Goal: Complete application form

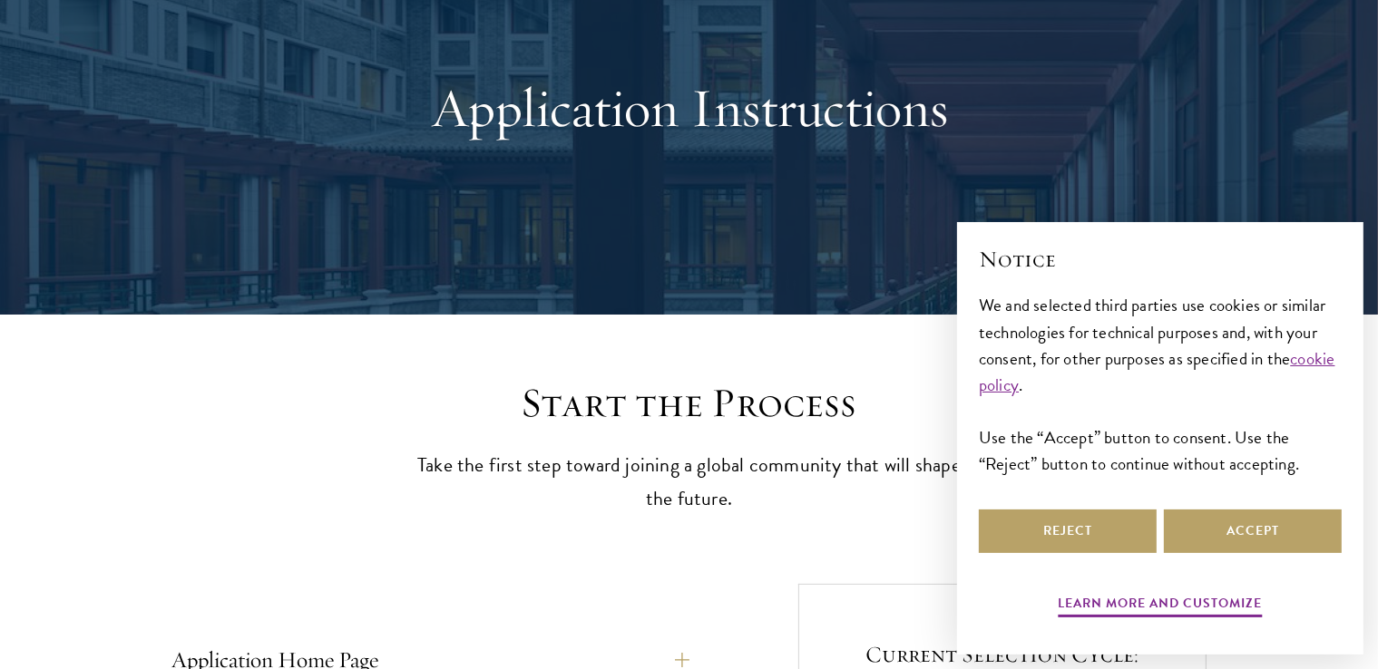
scroll to position [180, 0]
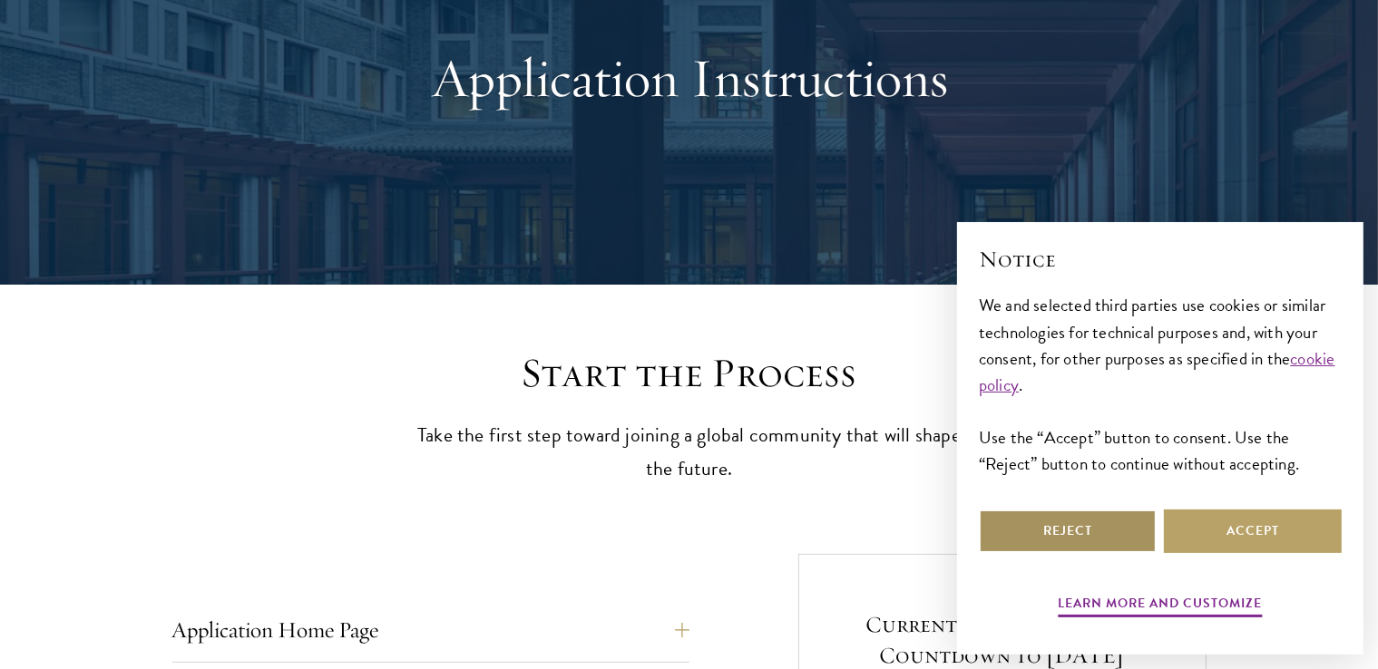
click at [1089, 541] on button "Reject" at bounding box center [1068, 532] width 178 height 44
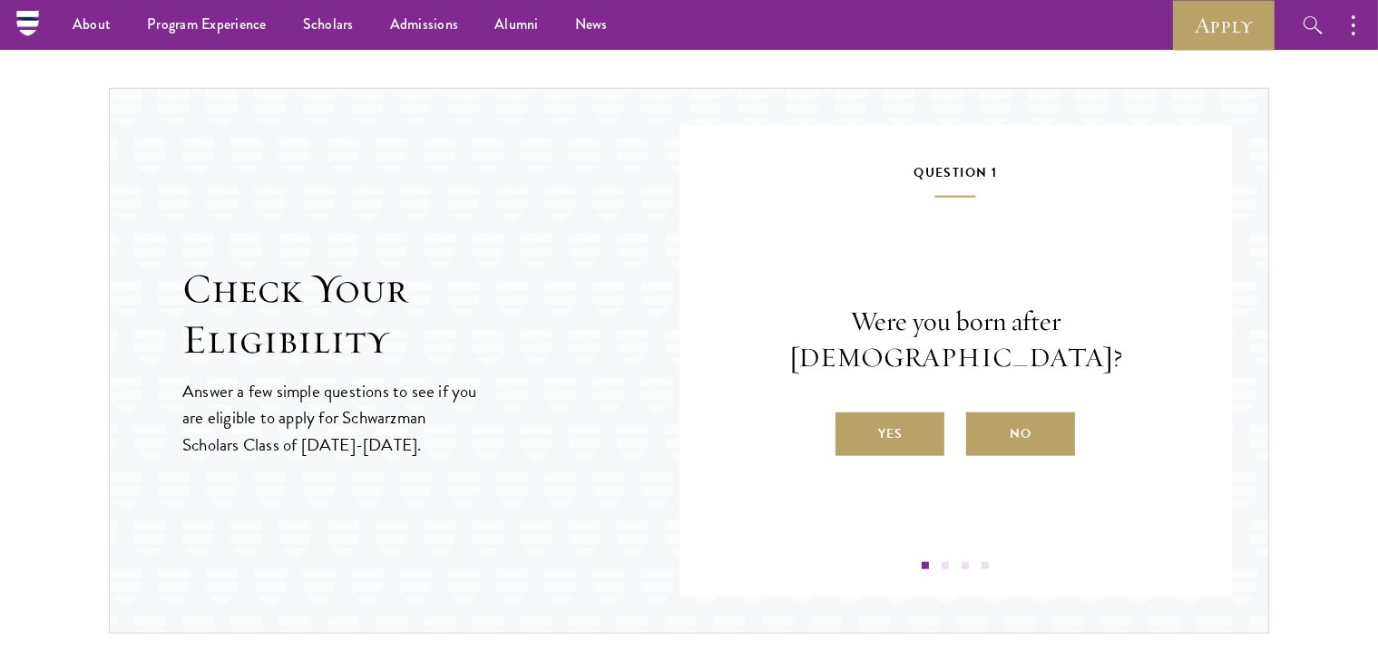
scroll to position [1814, 0]
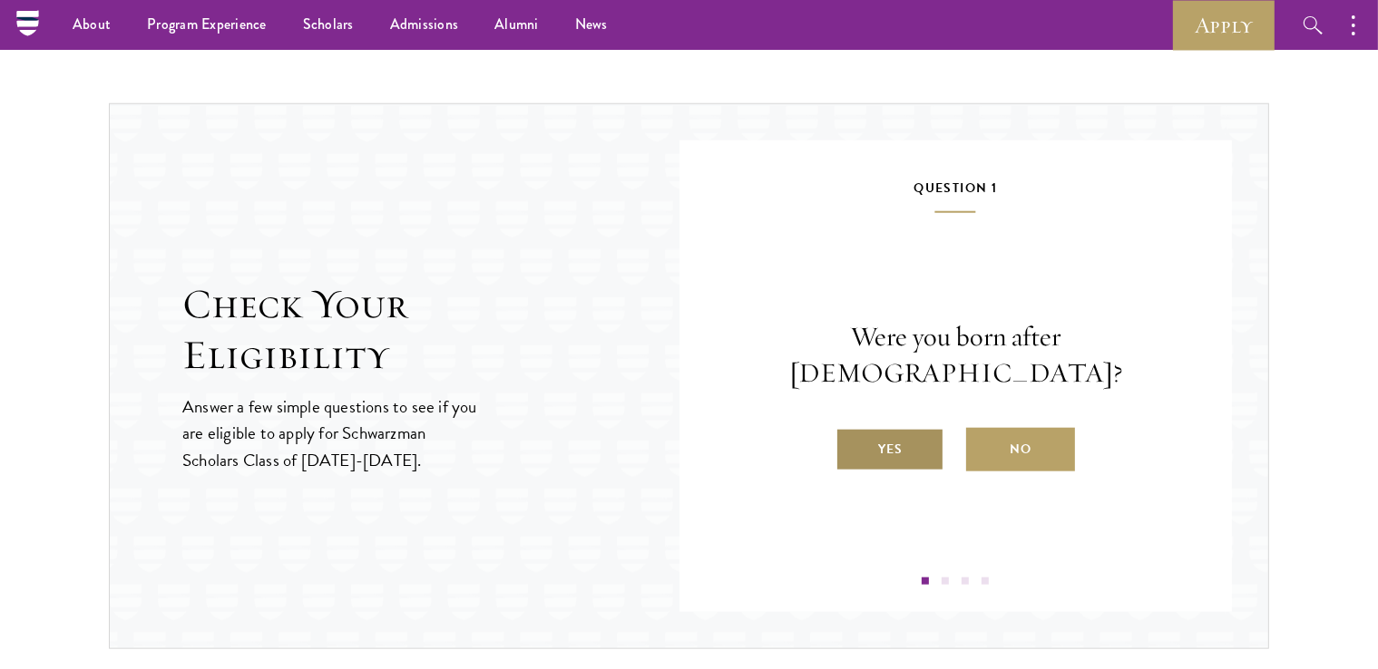
click at [893, 444] on label "Yes" at bounding box center [889, 450] width 109 height 44
click at [852, 444] on input "Yes" at bounding box center [843, 438] width 16 height 16
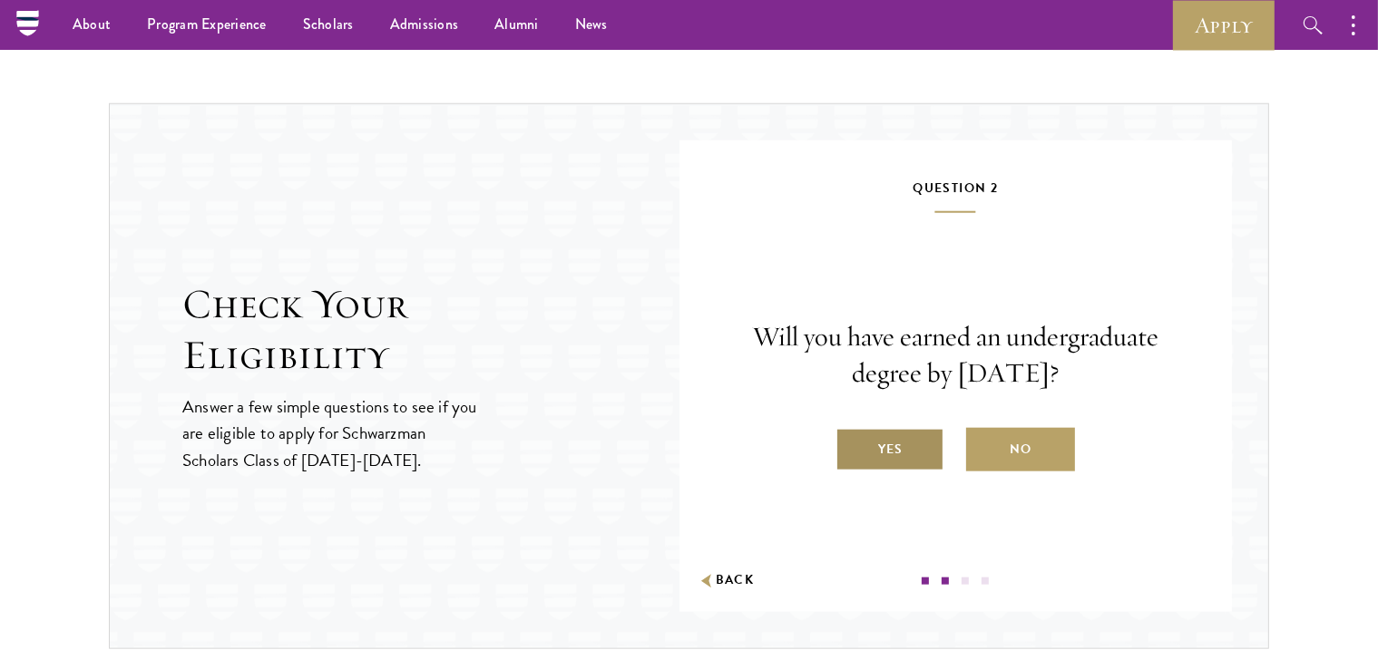
click at [887, 452] on label "Yes" at bounding box center [889, 450] width 109 height 44
click at [852, 446] on input "Yes" at bounding box center [843, 438] width 16 height 16
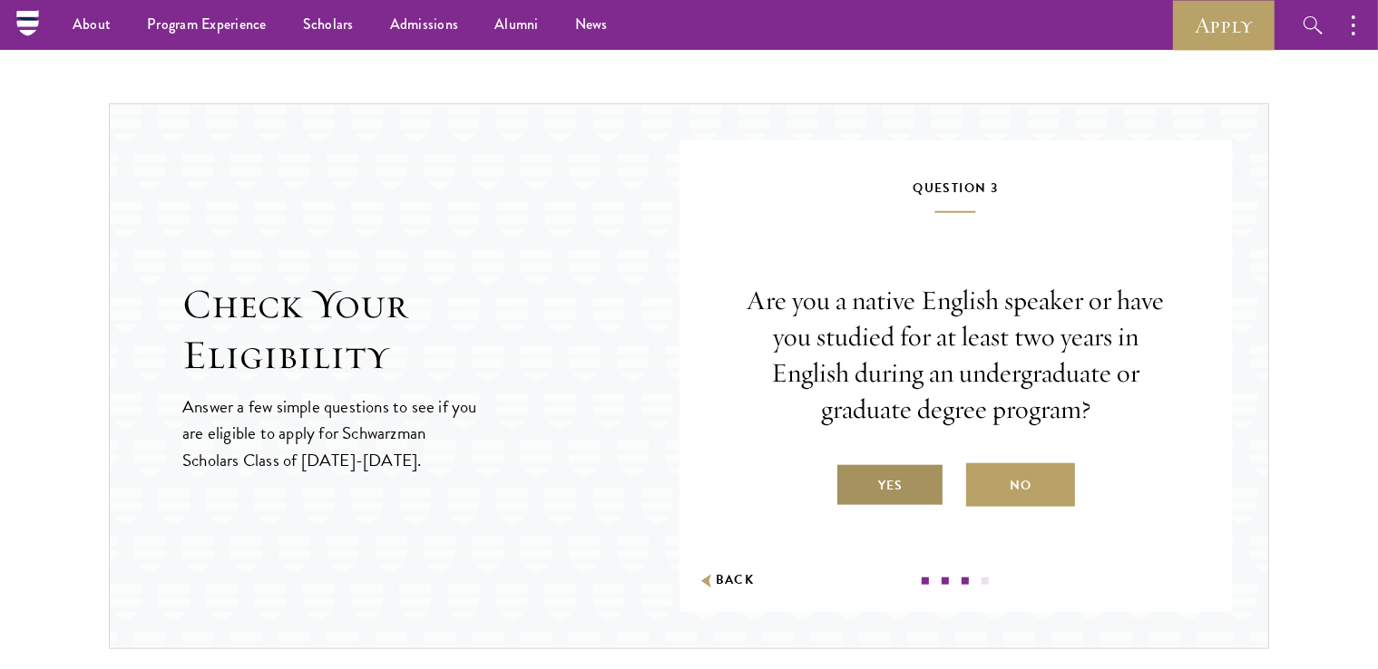
click at [885, 484] on label "Yes" at bounding box center [889, 485] width 109 height 44
click at [852, 483] on input "Yes" at bounding box center [843, 474] width 16 height 16
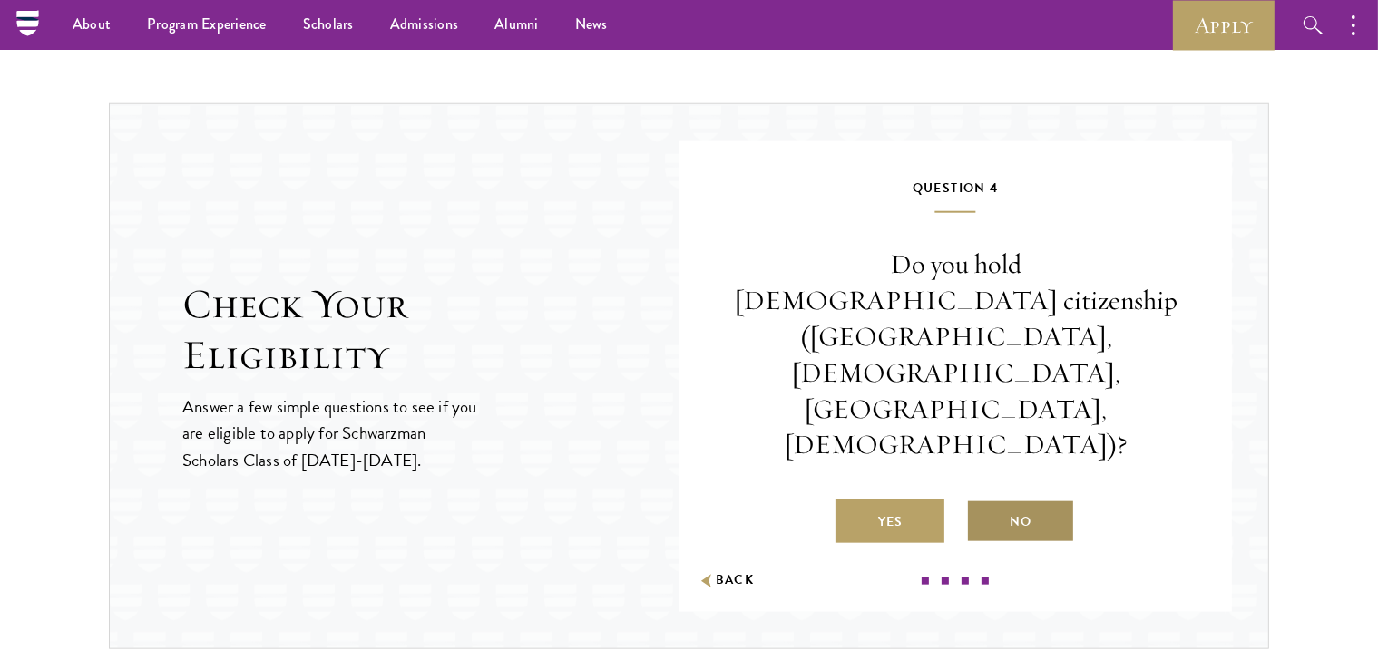
click at [1017, 500] on label "No" at bounding box center [1020, 522] width 109 height 44
click at [982, 503] on input "No" at bounding box center [974, 511] width 16 height 16
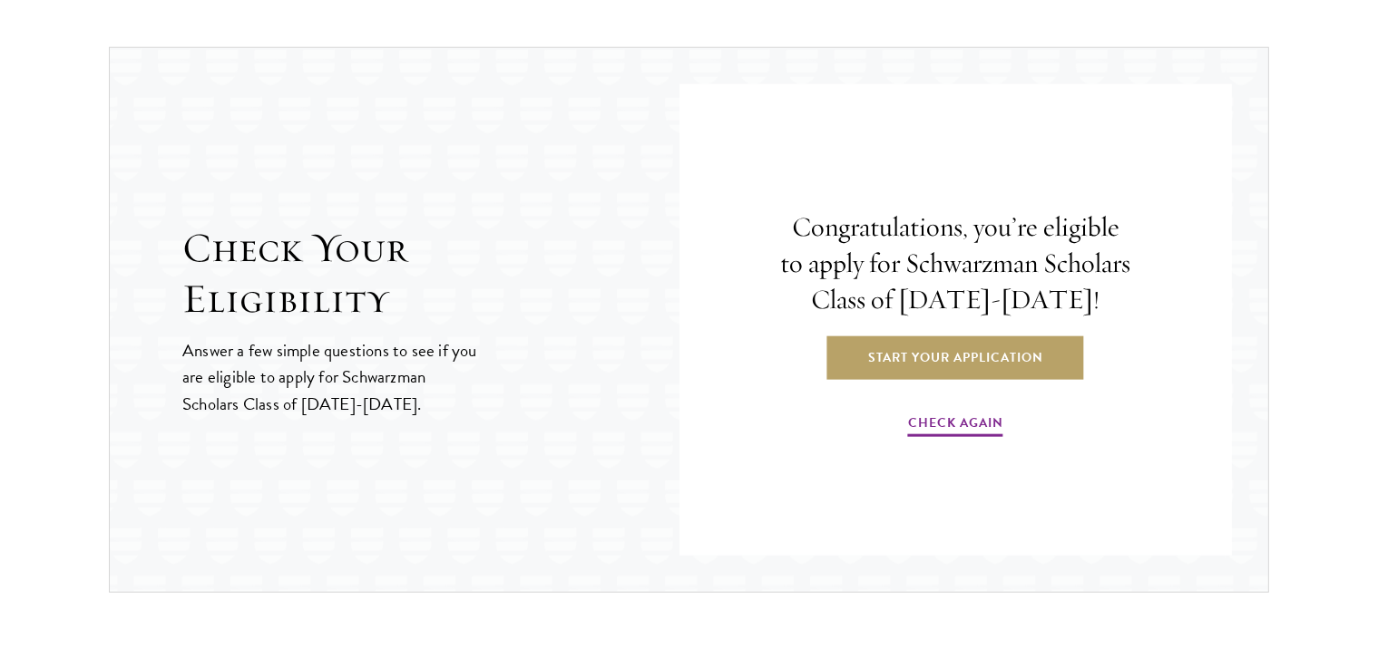
scroll to position [1871, 0]
click at [1015, 346] on link "Start Your Application" at bounding box center [955, 357] width 257 height 44
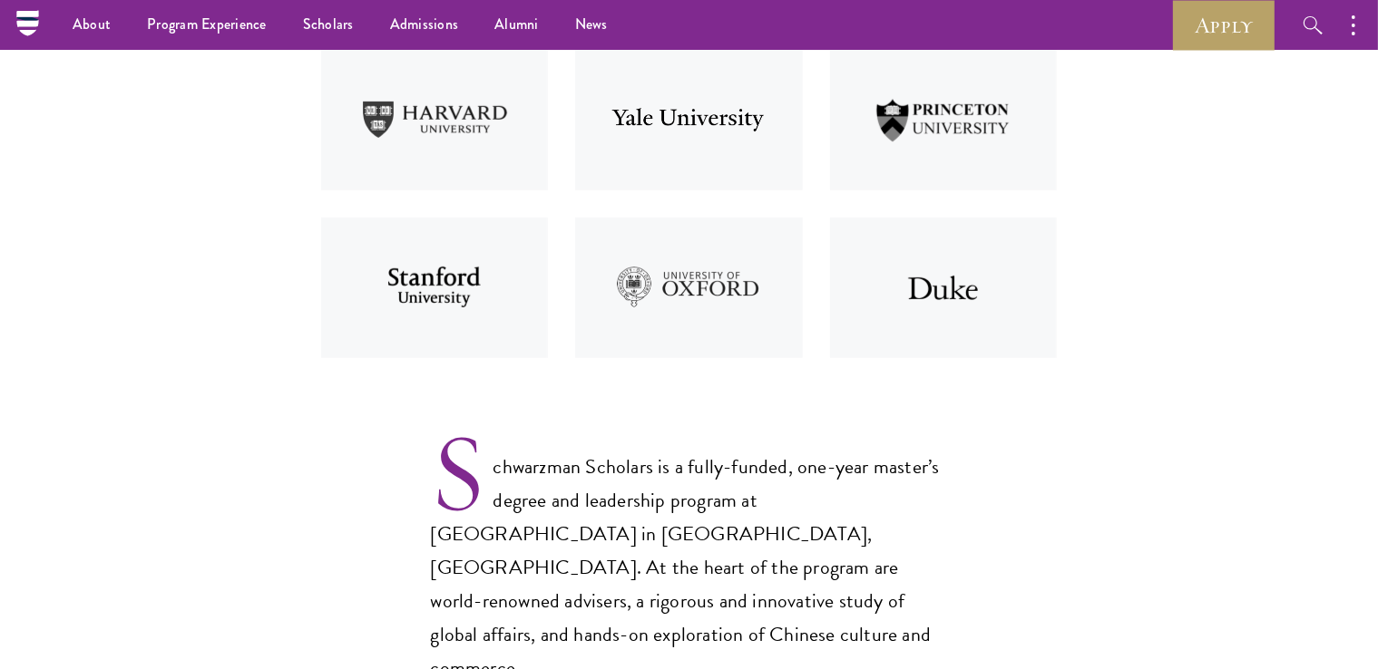
scroll to position [190, 0]
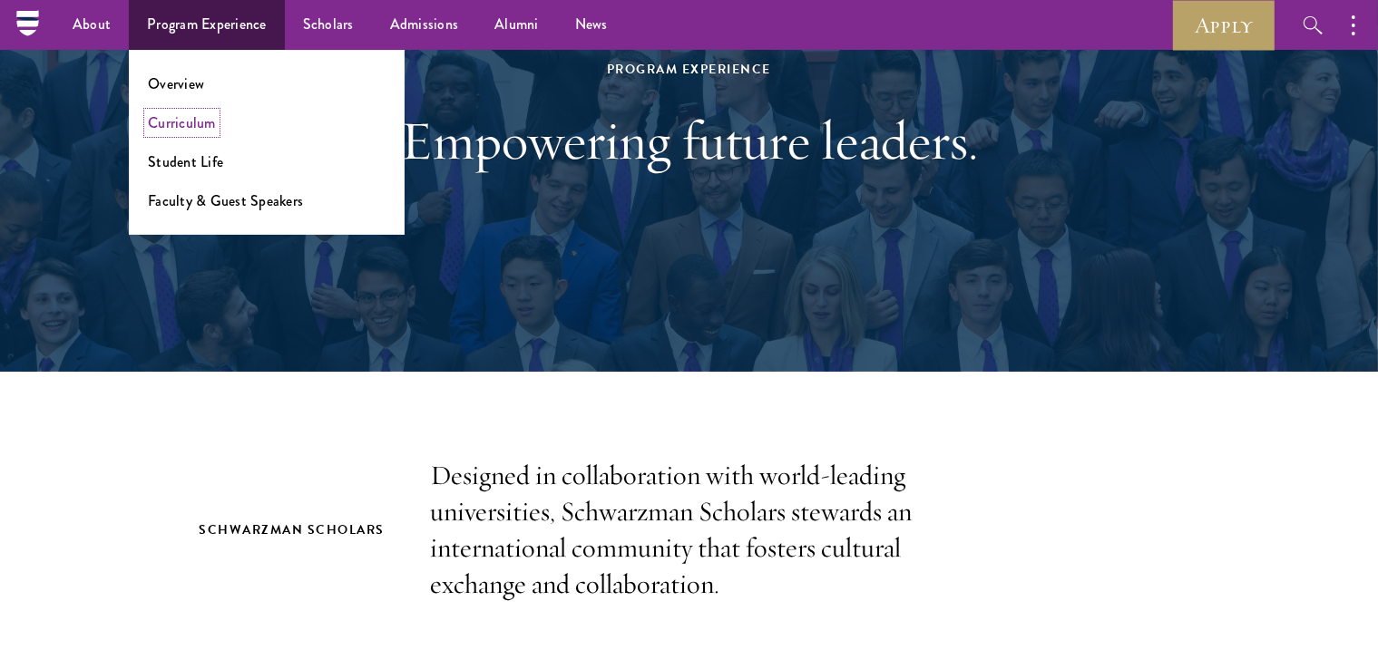
click at [189, 128] on link "Curriculum" at bounding box center [182, 122] width 68 height 21
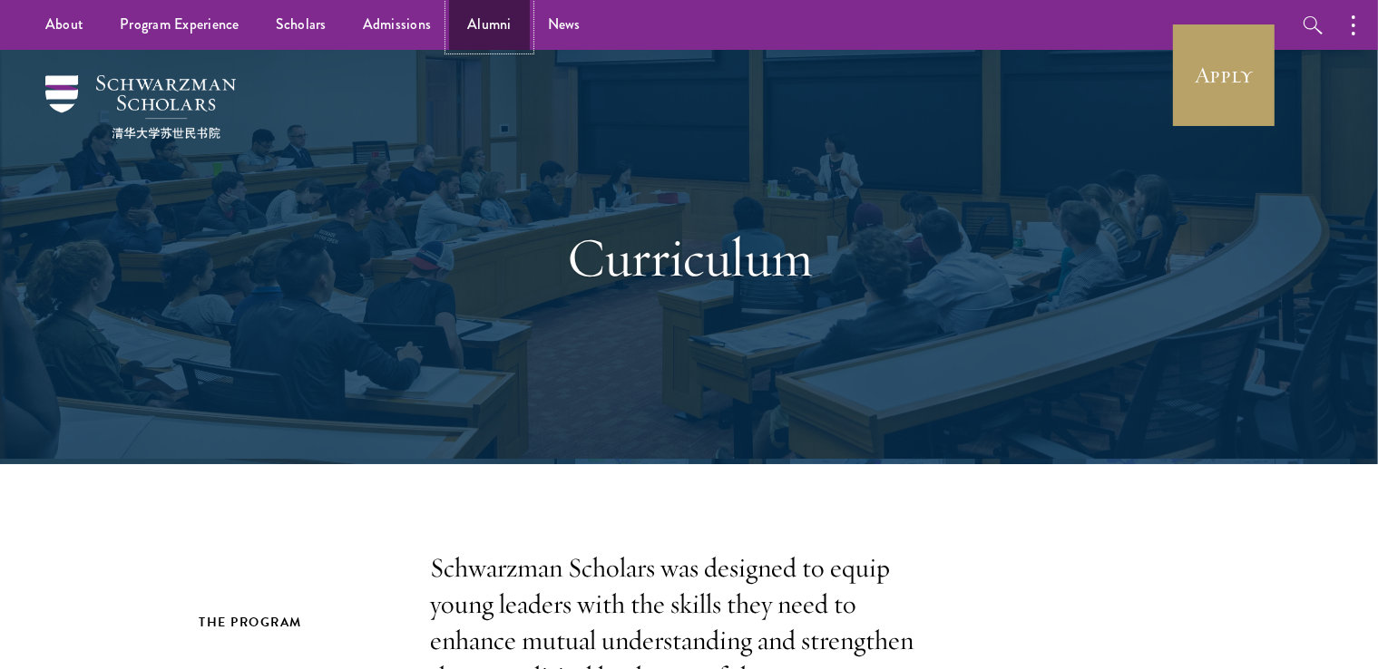
click at [484, 26] on link "Alumni" at bounding box center [489, 25] width 81 height 50
